Goal: Task Accomplishment & Management: Complete application form

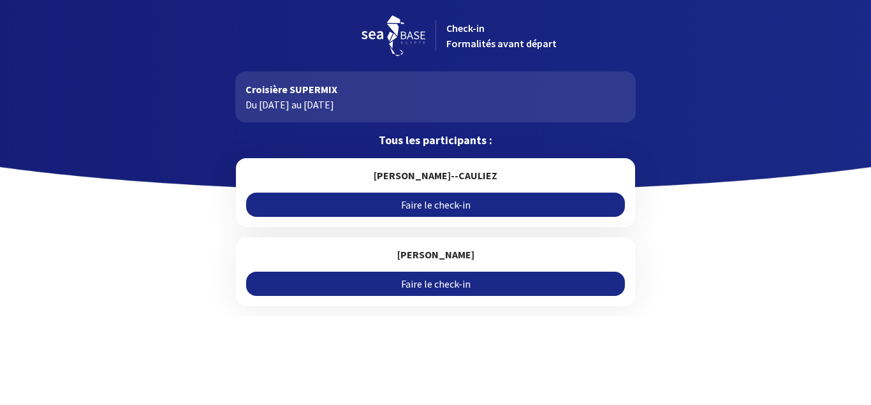
click at [445, 205] on link "Faire le check-in" at bounding box center [435, 205] width 378 height 24
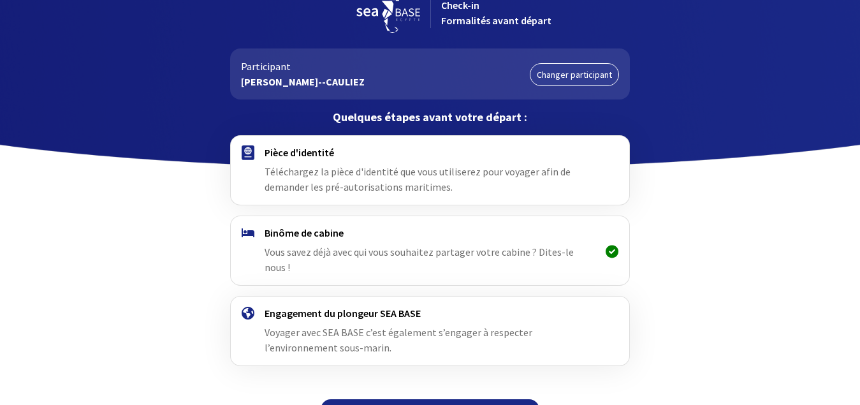
scroll to position [40, 0]
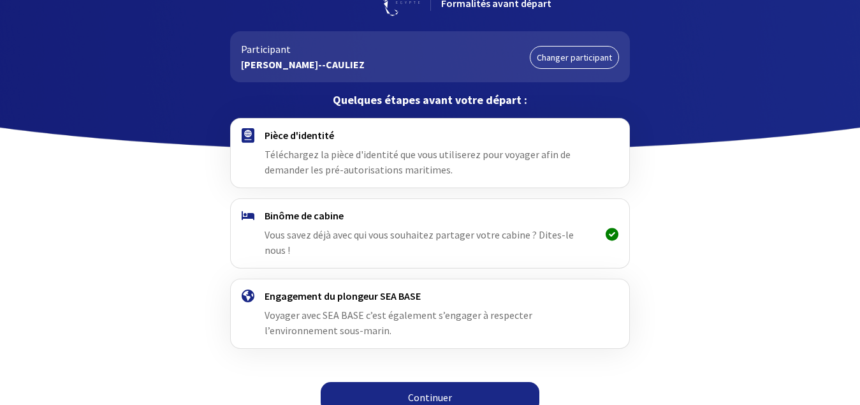
click at [430, 384] on link "Continuer" at bounding box center [430, 397] width 219 height 31
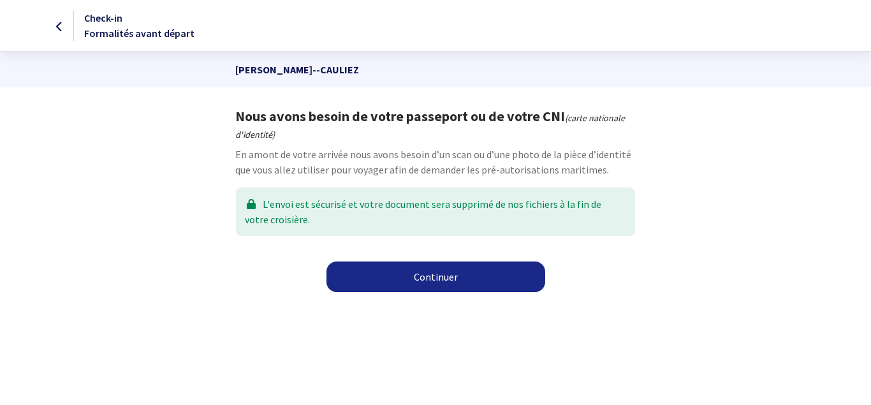
click at [444, 283] on link "Continuer" at bounding box center [435, 276] width 219 height 31
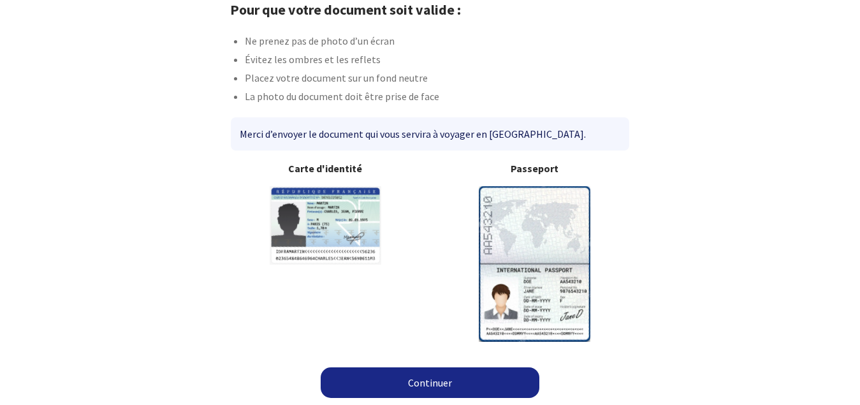
scroll to position [107, 0]
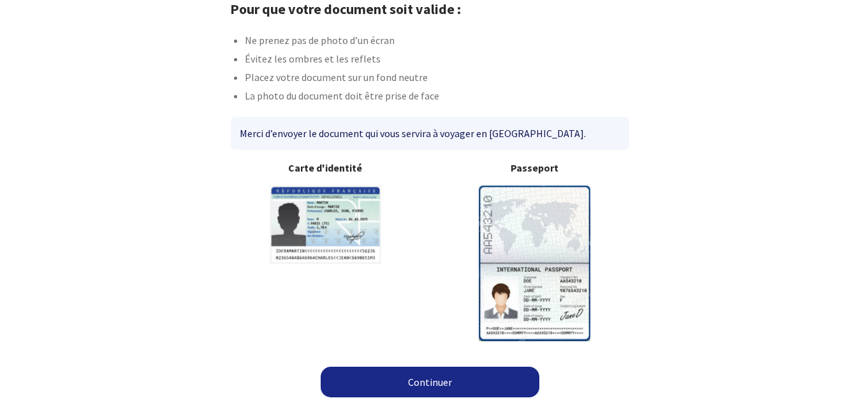
click at [418, 382] on link "Continuer" at bounding box center [430, 382] width 219 height 31
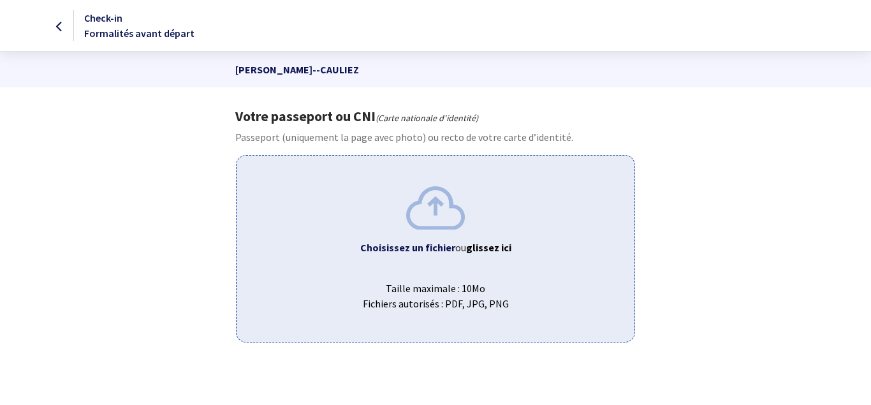
click at [416, 247] on b "Choisissez un fichier" at bounding box center [407, 247] width 95 height 13
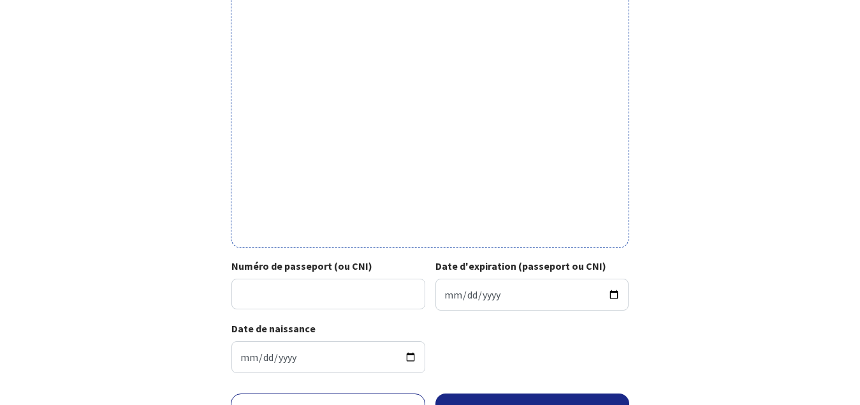
scroll to position [467, 0]
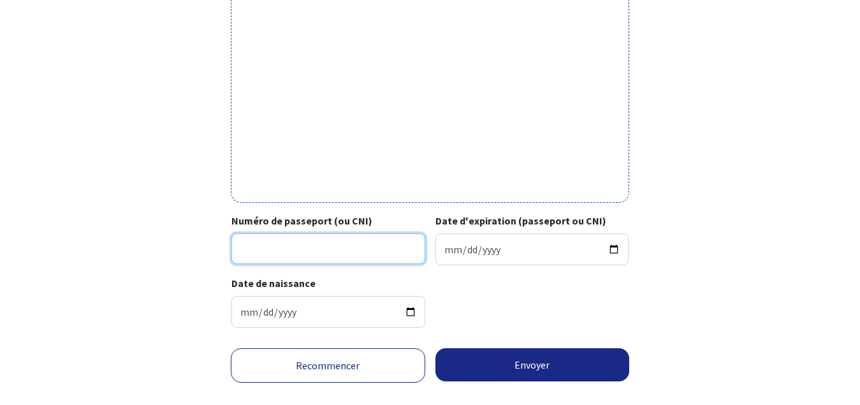
click at [324, 259] on input "Numéro de passeport (ou CNI)" at bounding box center [328, 248] width 194 height 31
type input "20EA16043"
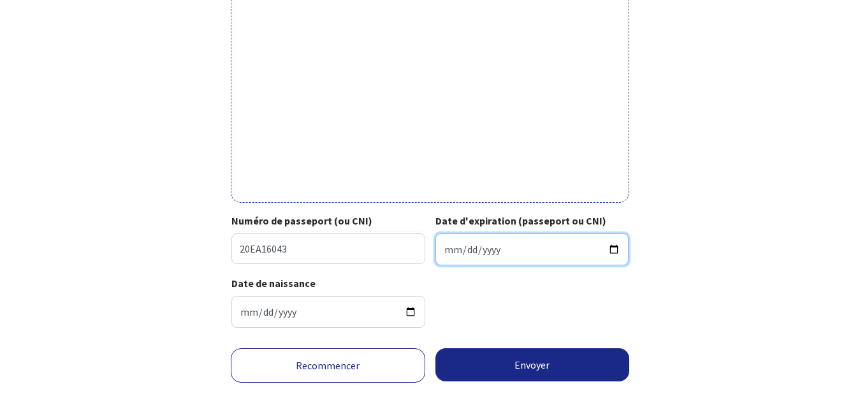
click at [457, 252] on input "Date d'expiration (passeport ou CNI)" at bounding box center [532, 249] width 194 height 32
click at [444, 254] on input "Date d'expiration (passeport ou CNI)" at bounding box center [532, 249] width 194 height 32
type input "2030-10-08"
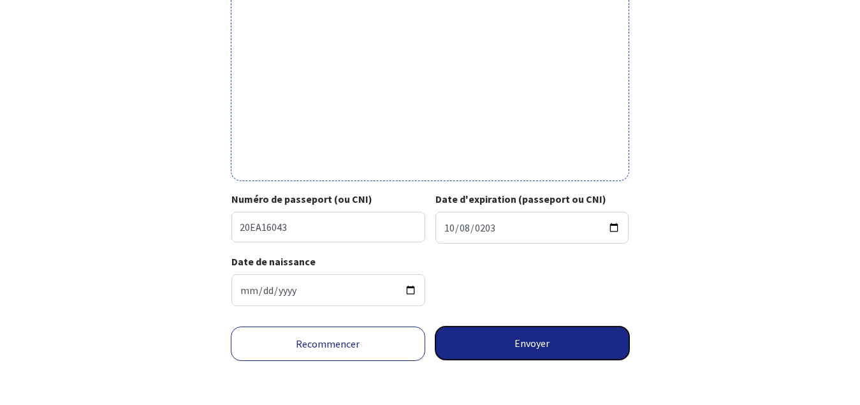
click at [530, 346] on button "Envoyer" at bounding box center [532, 342] width 194 height 33
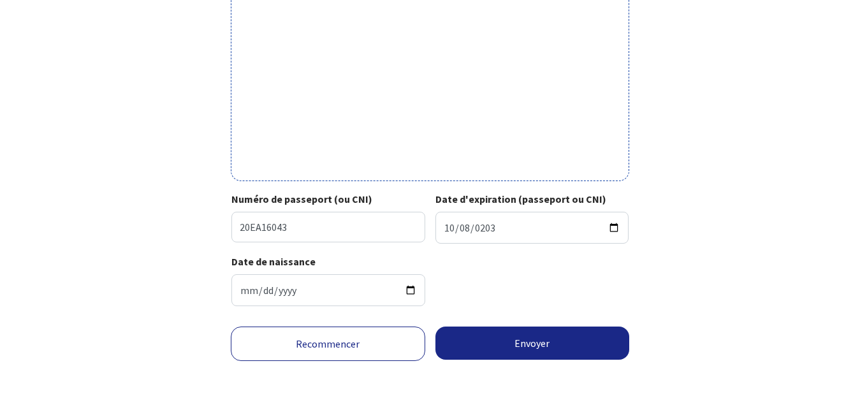
scroll to position [472, 0]
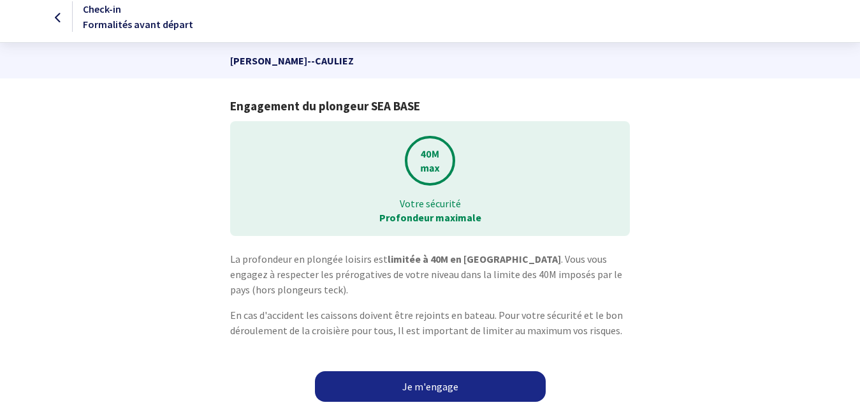
scroll to position [13, 0]
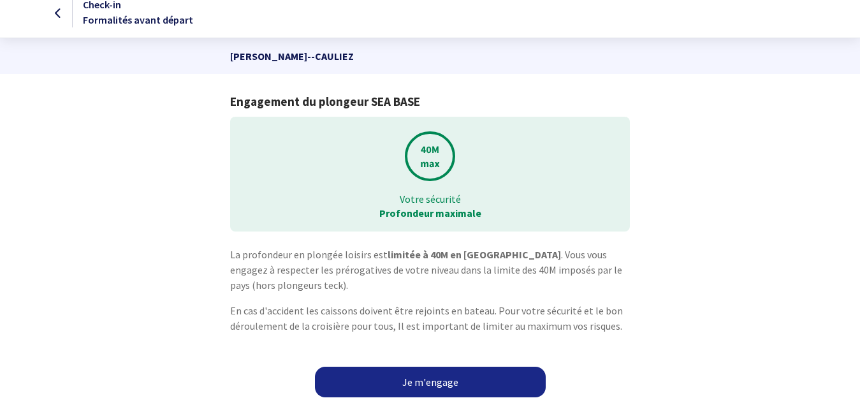
click at [431, 382] on link "Je m'engage" at bounding box center [430, 382] width 231 height 31
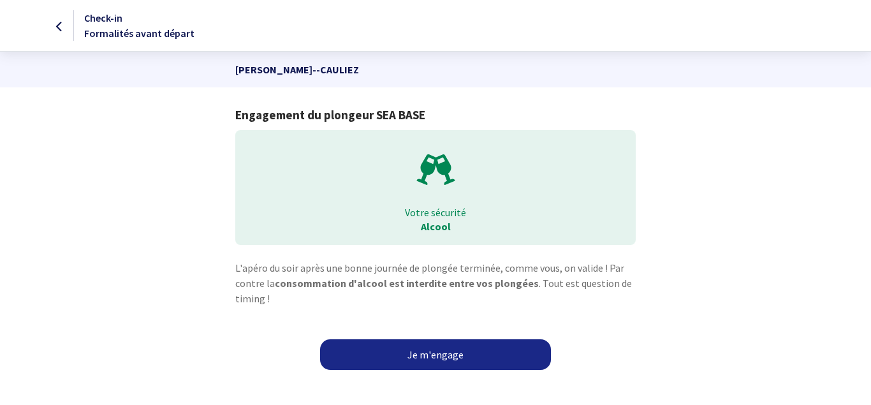
click at [431, 355] on link "Je m'engage" at bounding box center [435, 354] width 231 height 31
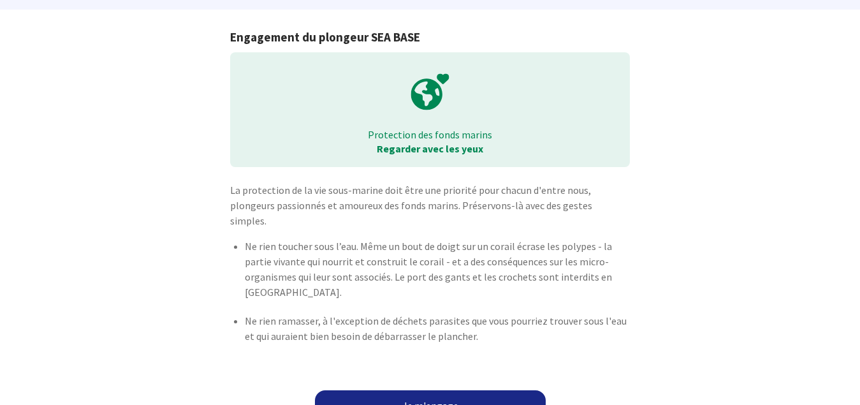
scroll to position [85, 0]
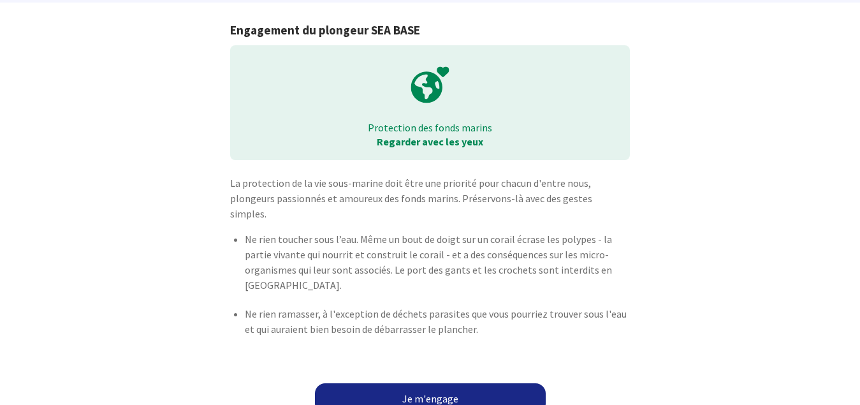
click at [453, 383] on link "Je m'engage" at bounding box center [430, 398] width 231 height 31
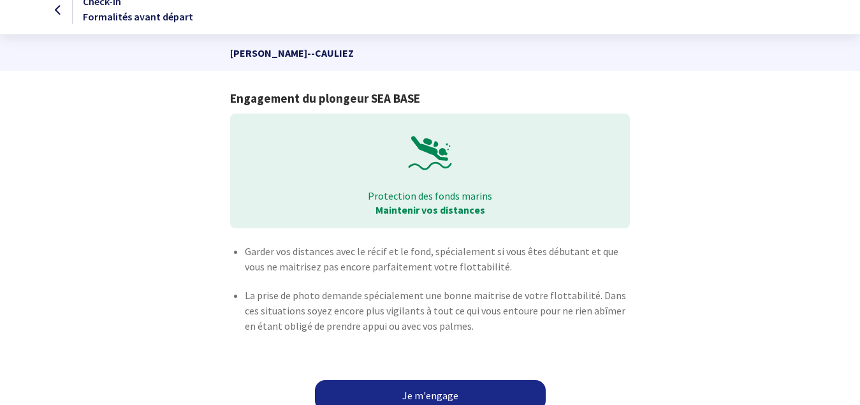
scroll to position [30, 0]
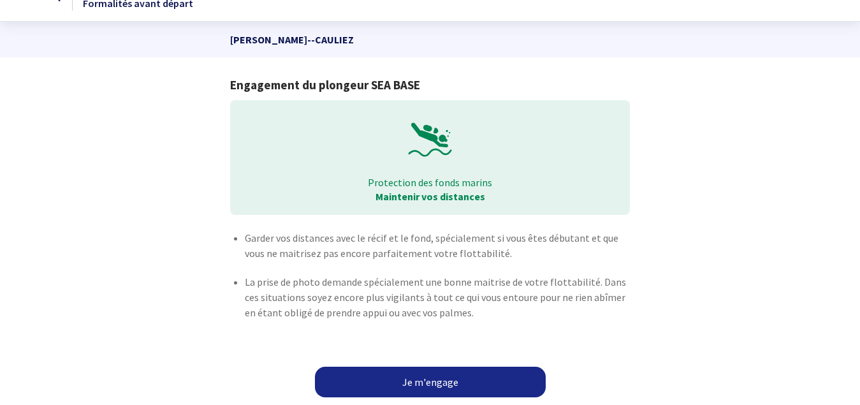
click at [448, 390] on link "Je m'engage" at bounding box center [430, 382] width 231 height 31
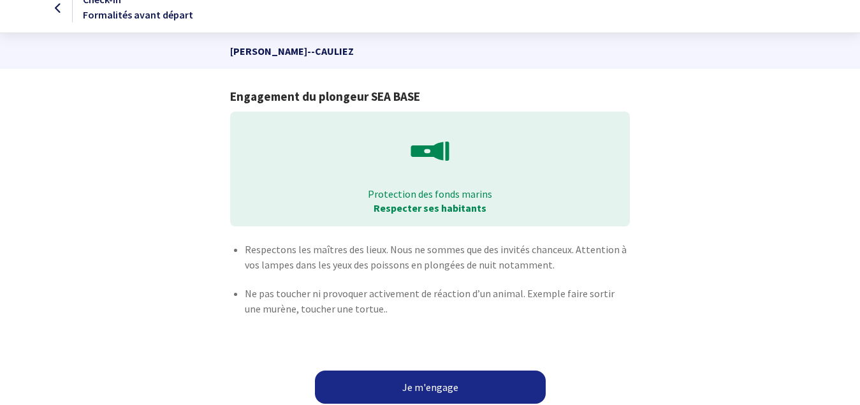
scroll to position [33, 0]
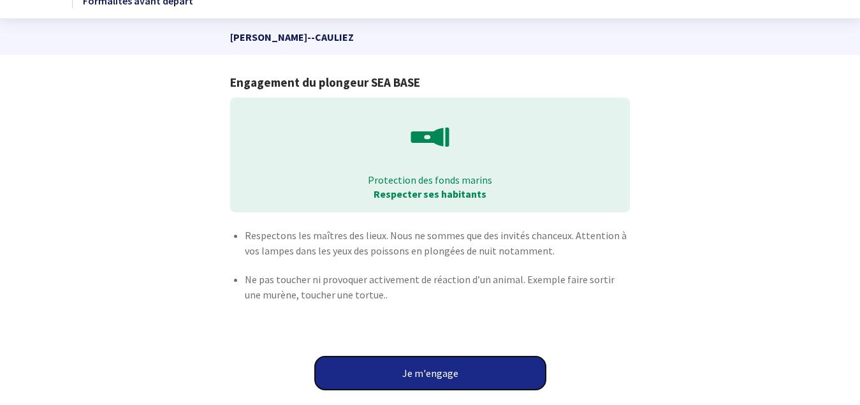
click at [430, 377] on button "Je m'engage" at bounding box center [430, 372] width 231 height 33
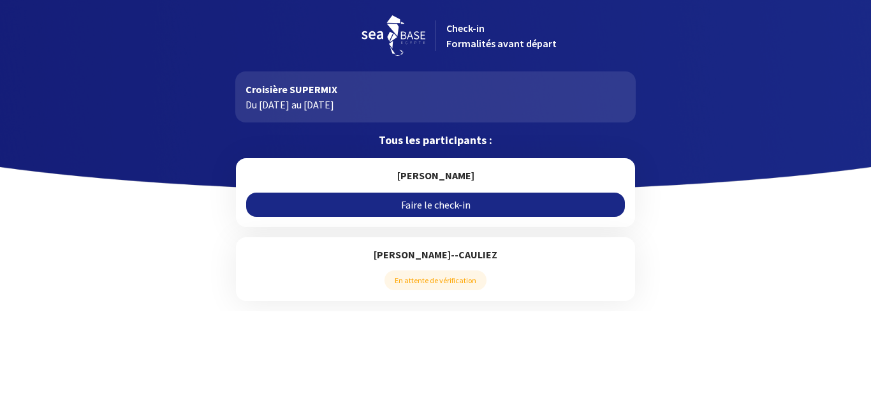
click at [446, 205] on link "Faire le check-in" at bounding box center [435, 205] width 378 height 24
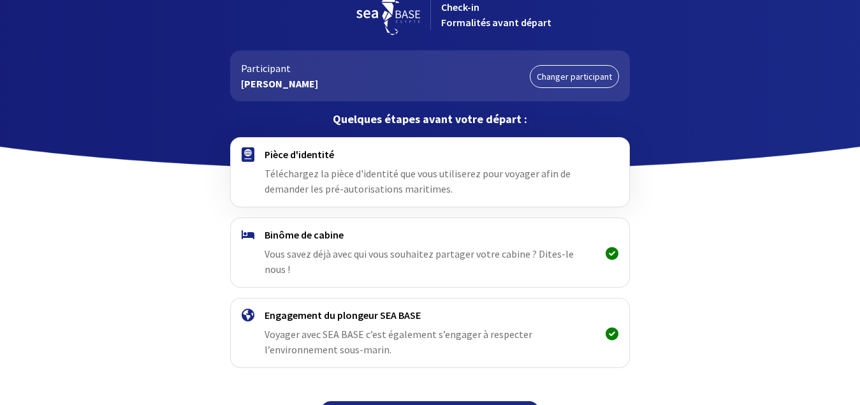
scroll to position [40, 0]
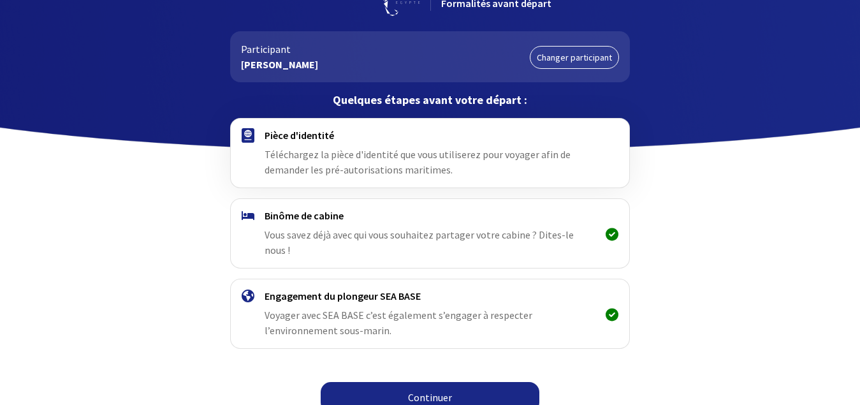
click at [400, 385] on link "Continuer" at bounding box center [430, 397] width 219 height 31
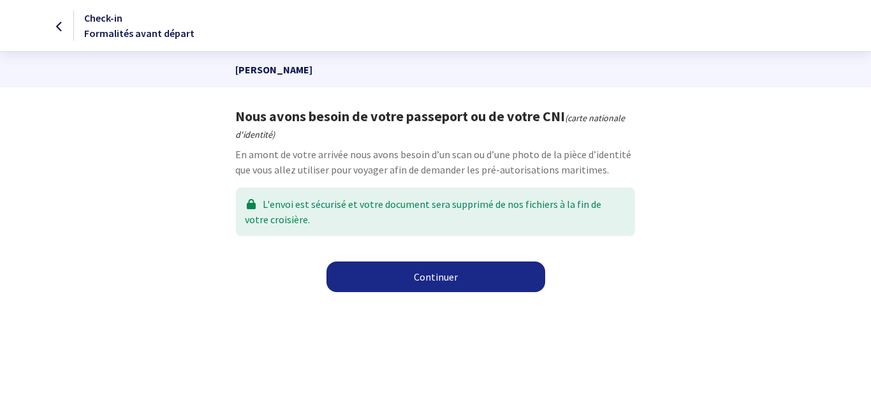
click at [442, 281] on link "Continuer" at bounding box center [435, 276] width 219 height 31
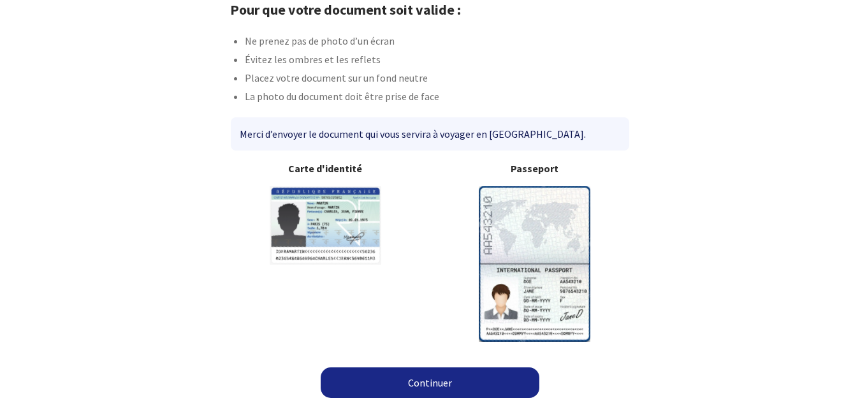
scroll to position [107, 0]
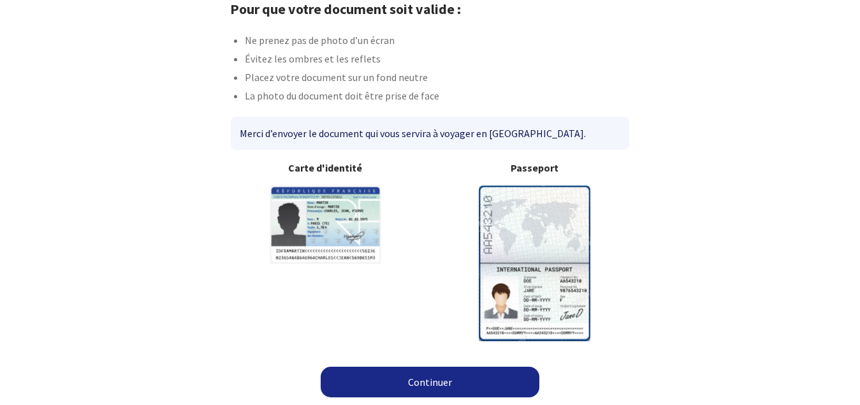
click at [425, 388] on link "Continuer" at bounding box center [430, 382] width 219 height 31
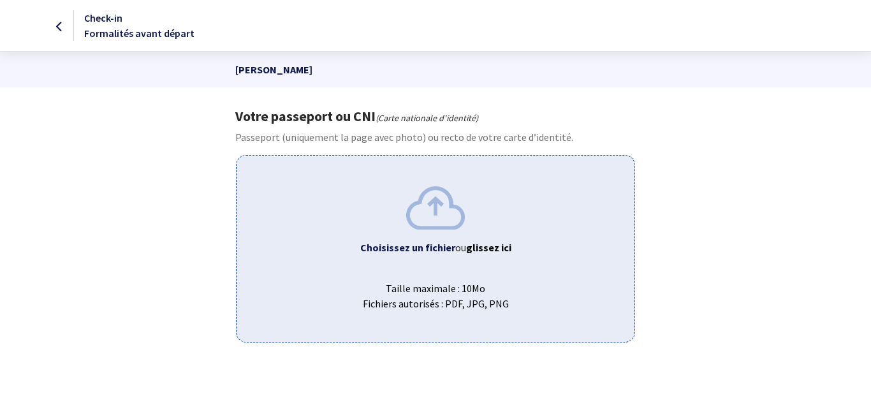
click at [405, 247] on b "Choisissez un fichier" at bounding box center [407, 247] width 95 height 13
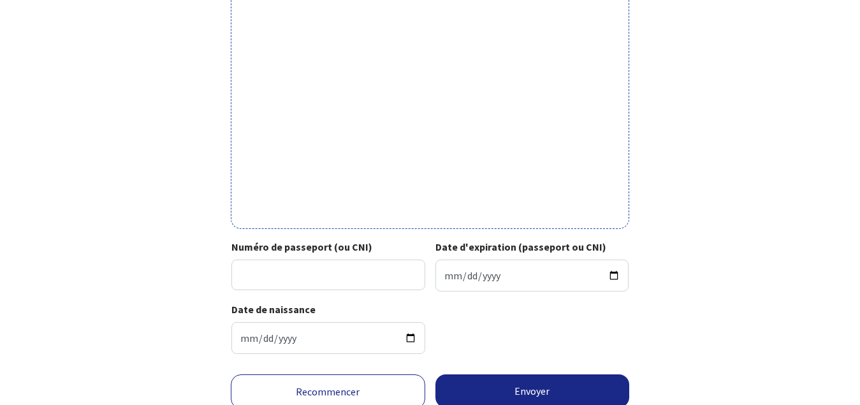
scroll to position [467, 0]
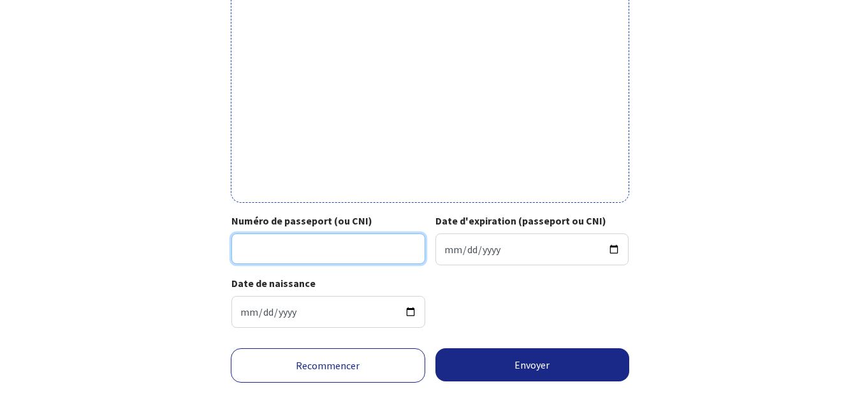
click at [266, 251] on input "Numéro de passeport (ou CNI)" at bounding box center [328, 248] width 194 height 31
type input "19AD22282"
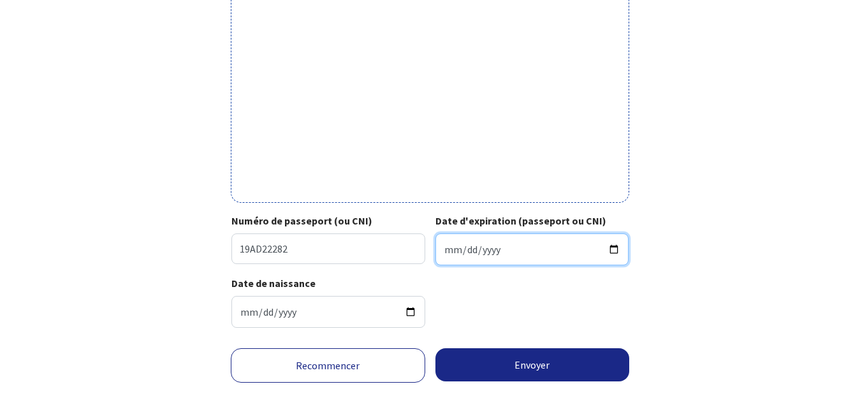
click at [444, 247] on input "Date d'expiration (passeport ou CNI)" at bounding box center [532, 249] width 194 height 32
type input "2029-02-03"
click at [514, 317] on div "Date de naissance 1972-01-26" at bounding box center [429, 306] width 397 height 62
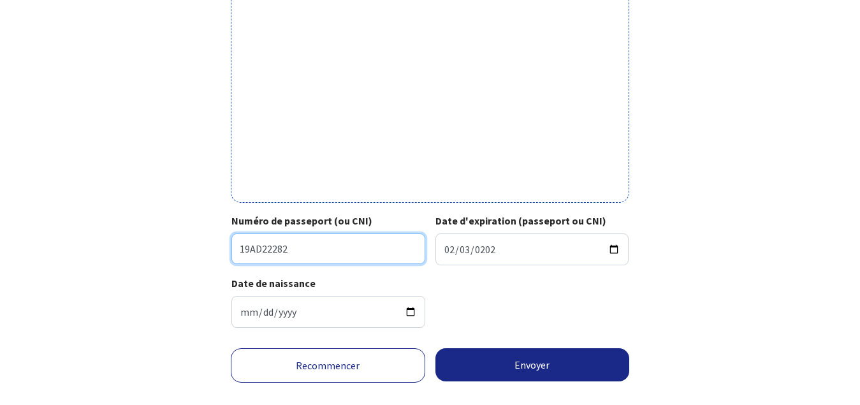
click at [320, 251] on input "19AD22282" at bounding box center [328, 248] width 194 height 31
type input "19AD22282"
click at [531, 307] on div "Date de naissance 1972-01-26" at bounding box center [429, 306] width 397 height 62
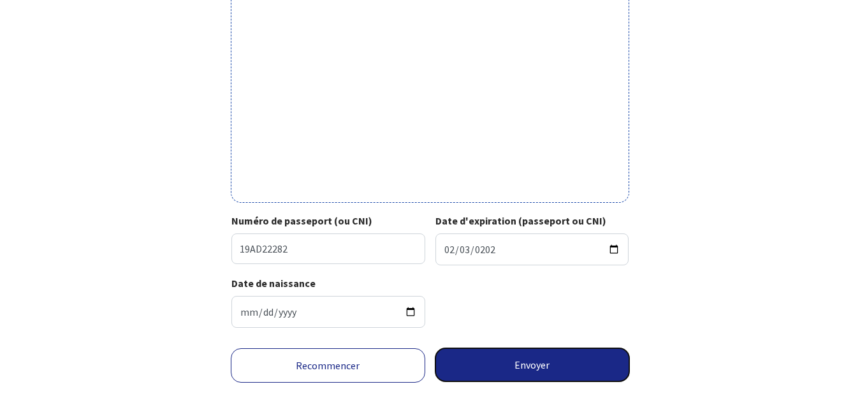
click at [555, 370] on button "Envoyer" at bounding box center [532, 364] width 194 height 33
